Goal: Find specific page/section: Find specific page/section

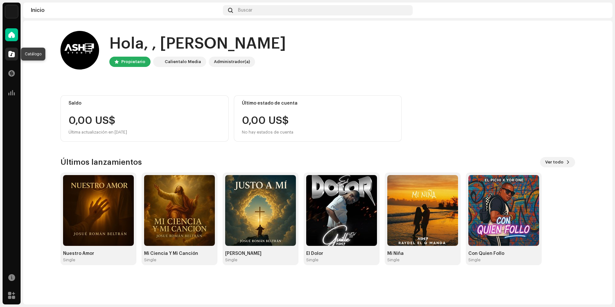
click at [12, 53] on span at bounding box center [11, 53] width 6 height 5
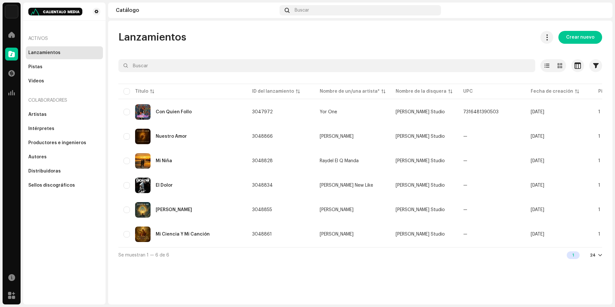
click at [298, 287] on div "Lanzamientos Crear nuevo Seleccionado 0 Opciones Filtros Estado de distribución…" at bounding box center [360, 163] width 505 height 284
